Goal: Information Seeking & Learning: Check status

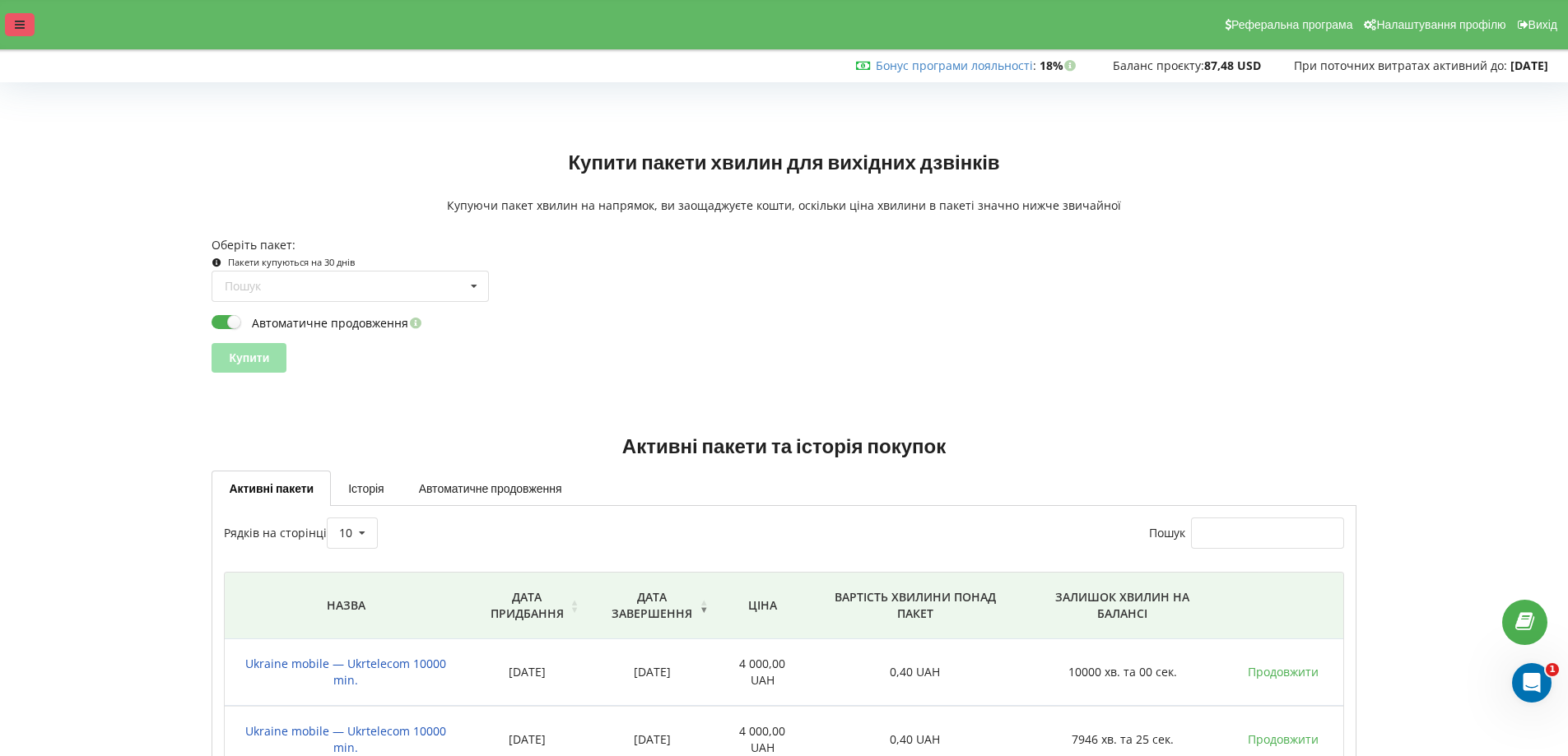
click at [16, 16] on div at bounding box center [20, 24] width 29 height 24
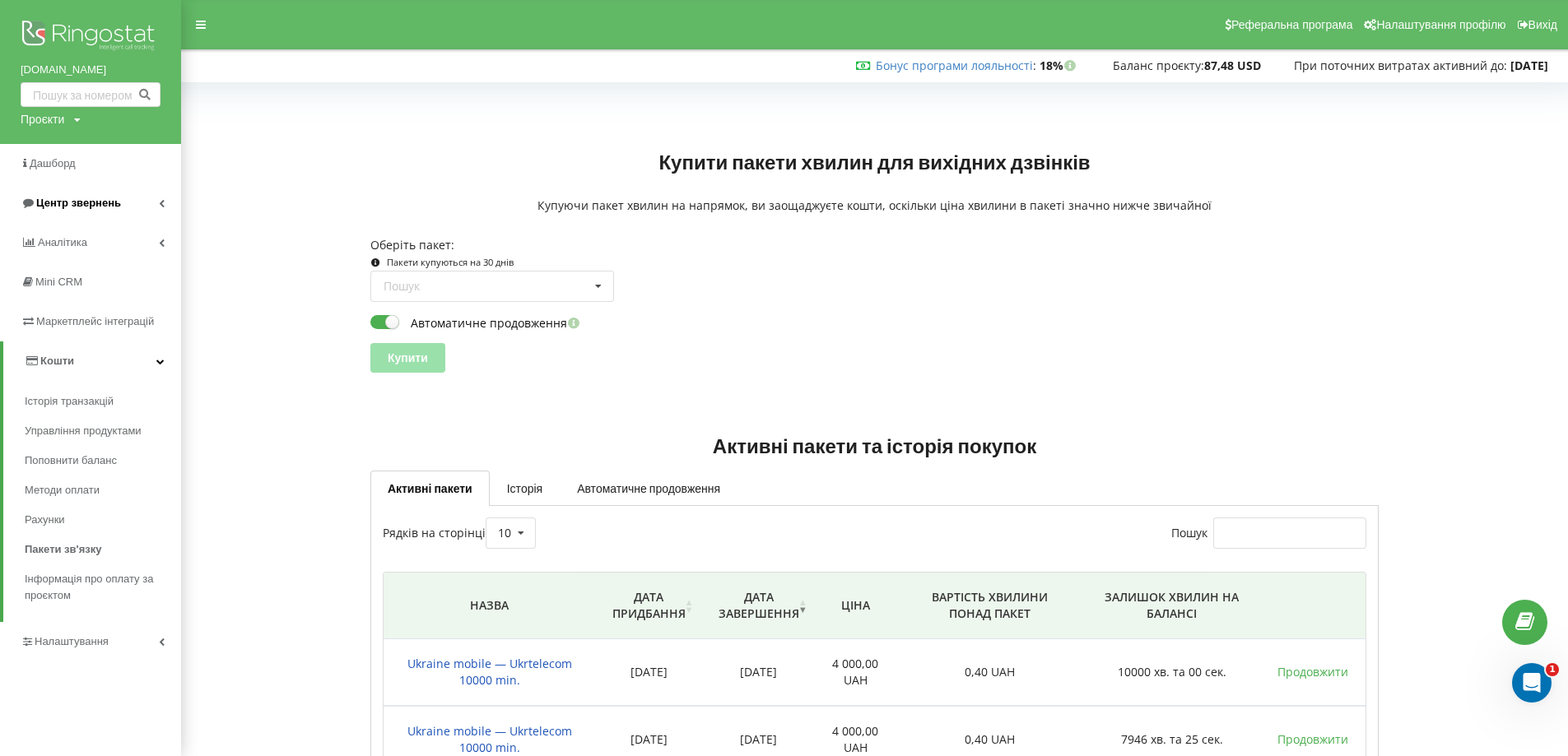
click at [90, 209] on span "Центр звернень" at bounding box center [78, 203] width 85 height 13
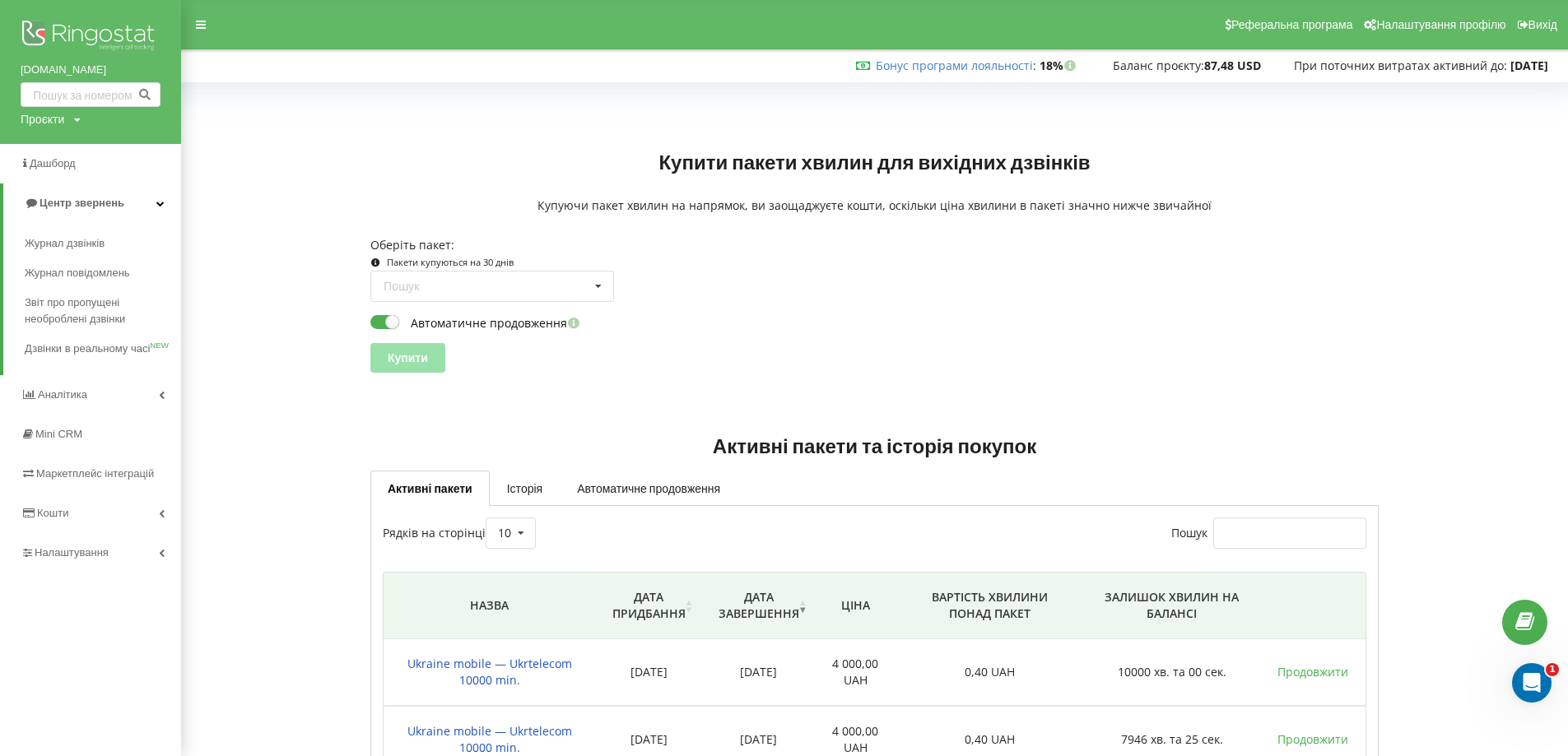
drag, startPoint x: 106, startPoint y: 240, endPoint x: 296, endPoint y: 237, distance: 190.0
click at [105, 240] on span "Журнал дзвінків" at bounding box center [65, 243] width 80 height 17
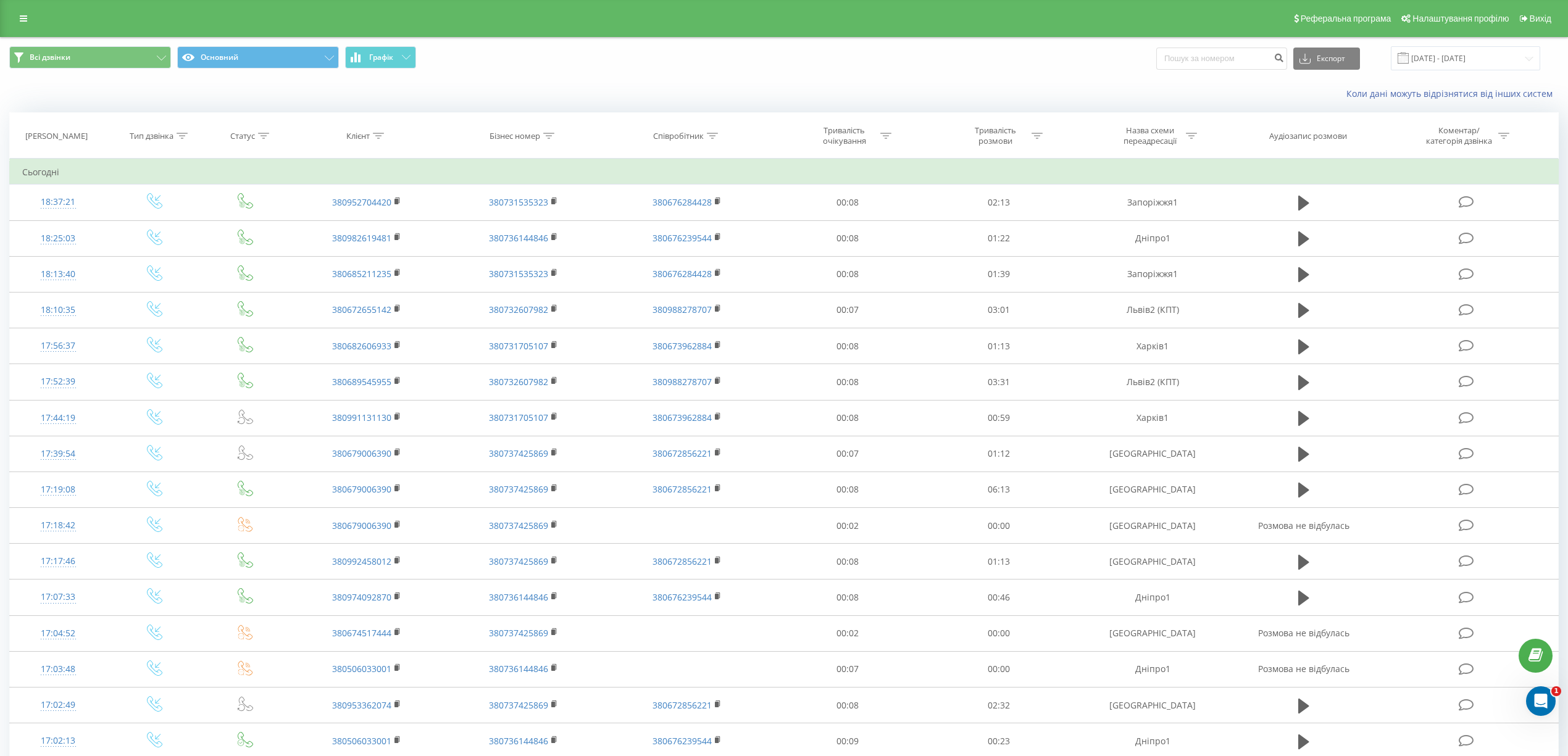
click at [384, 139] on div "Клієнт" at bounding box center [366, 136] width 157 height 10
click at [372, 220] on input "text" at bounding box center [366, 224] width 109 height 21
paste input "380931278964"
type input "380931278964"
drag, startPoint x: 389, startPoint y: 250, endPoint x: 850, endPoint y: 260, distance: 461.1
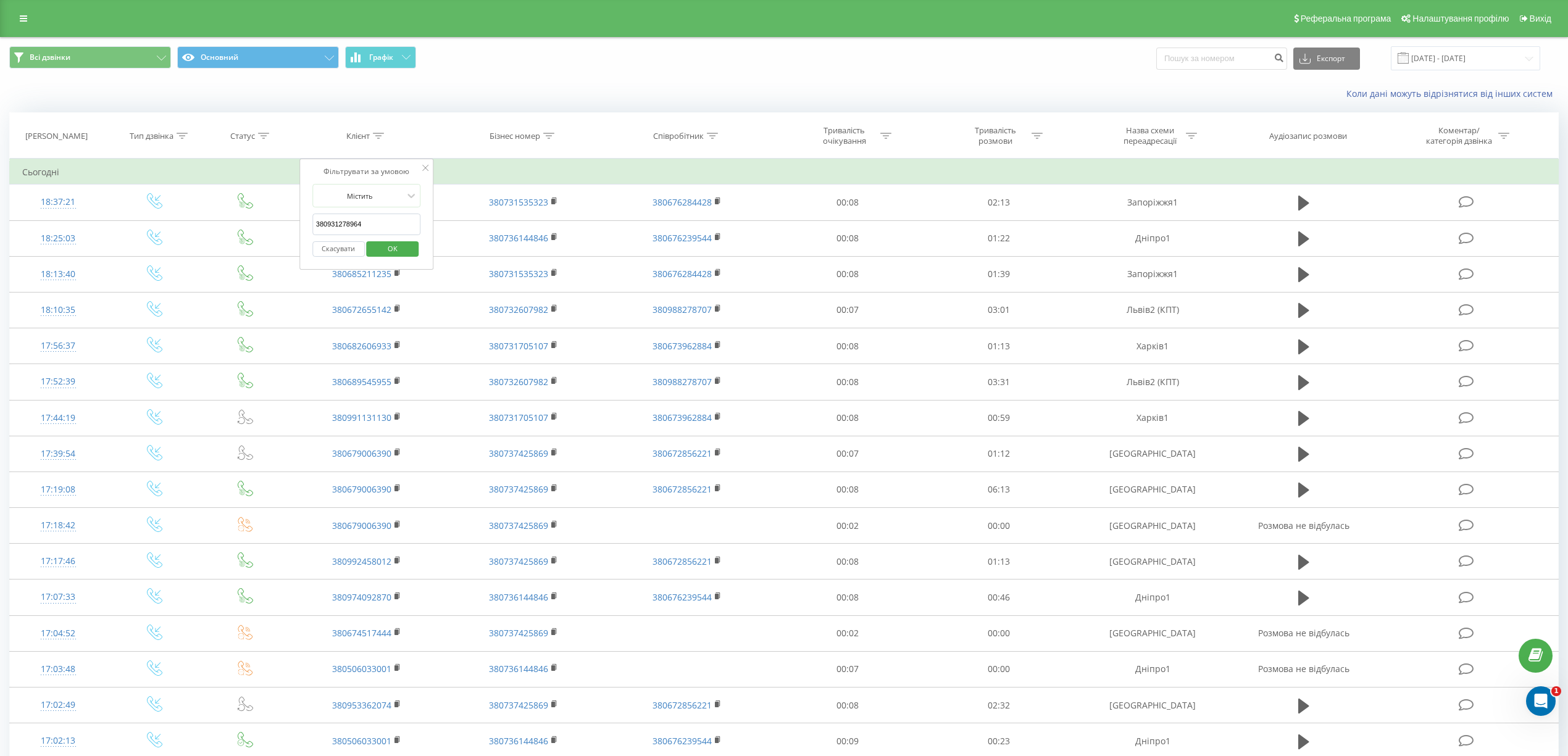
click at [390, 250] on span "OK" at bounding box center [392, 248] width 35 height 19
